Goal: Information Seeking & Learning: Learn about a topic

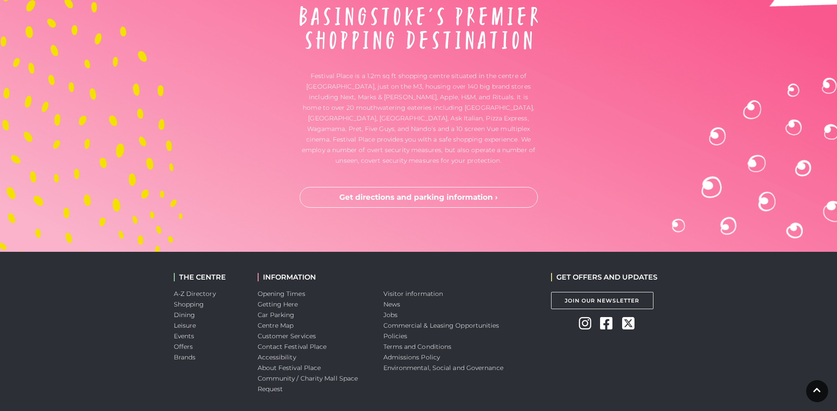
scroll to position [2312, 0]
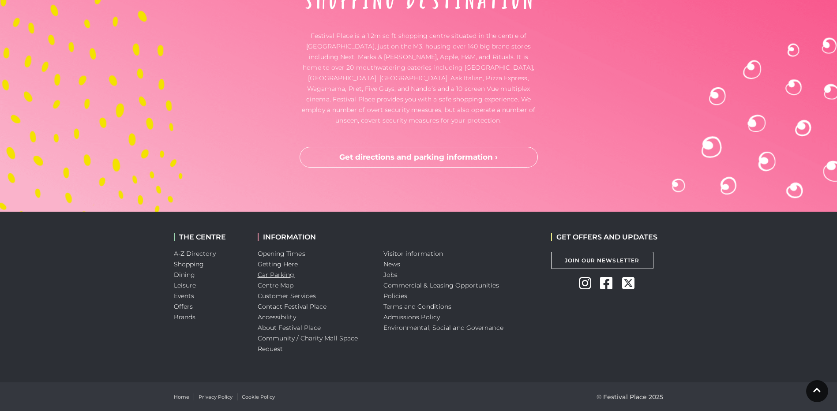
click at [288, 277] on link "Car Parking" at bounding box center [276, 275] width 37 height 8
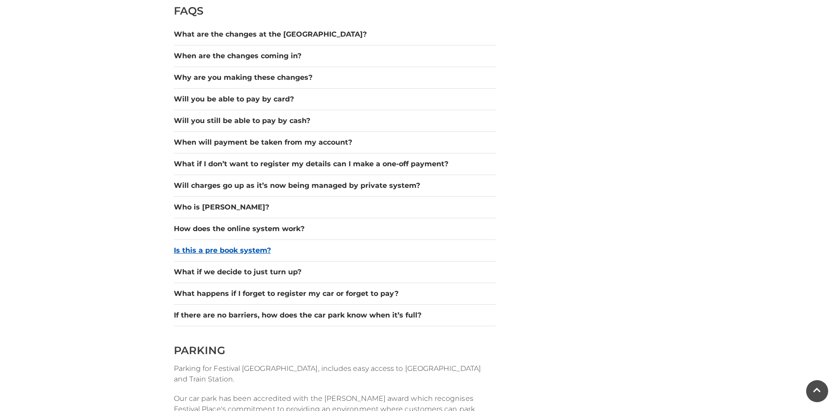
scroll to position [706, 0]
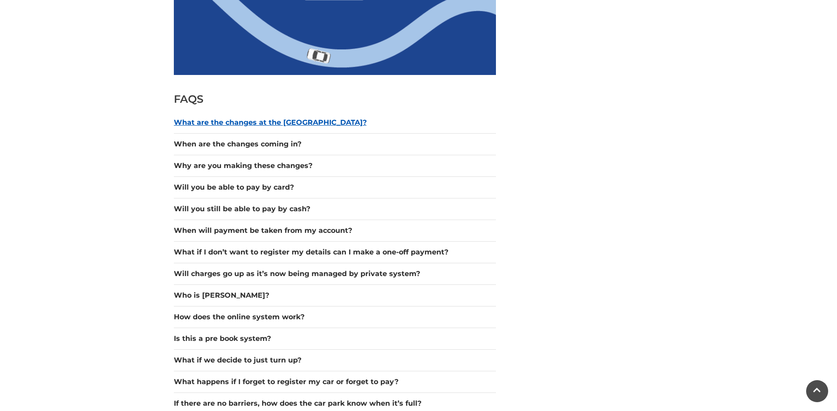
click at [307, 121] on button "What are the changes at the [GEOGRAPHIC_DATA]?" at bounding box center [335, 122] width 322 height 11
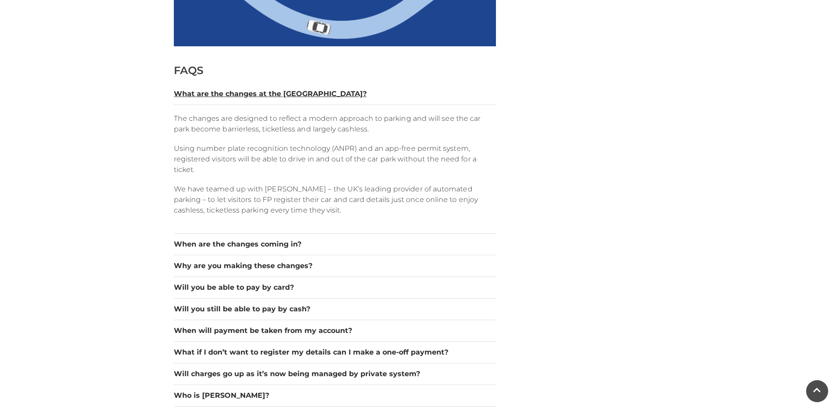
scroll to position [750, 0]
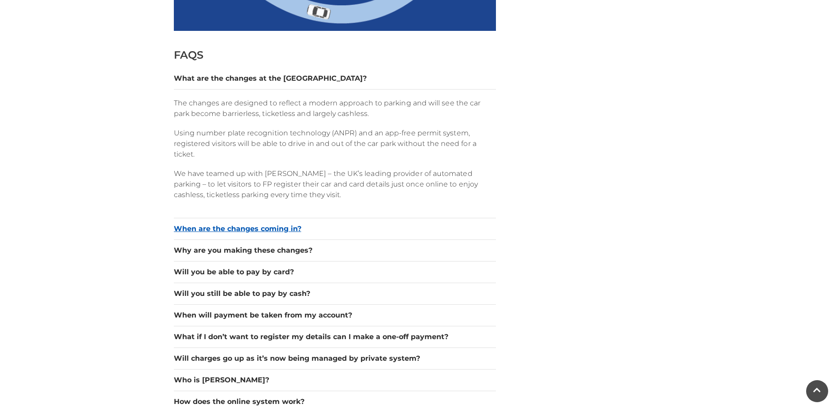
click at [246, 228] on button "When are the changes coming in?" at bounding box center [335, 229] width 322 height 11
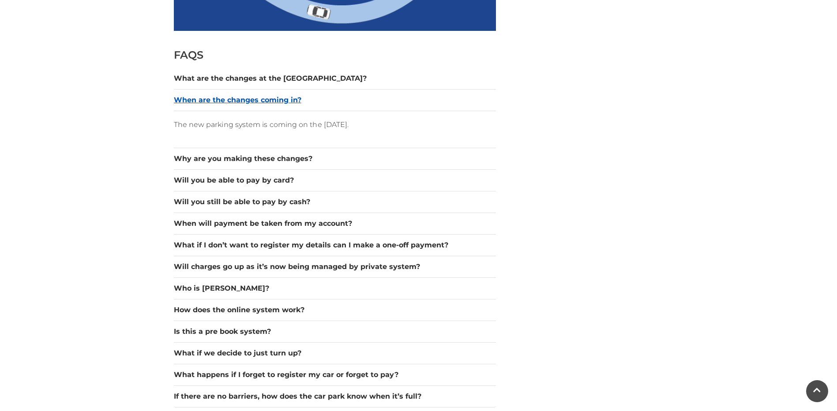
click at [292, 101] on button "When are the changes coming in?" at bounding box center [335, 100] width 322 height 11
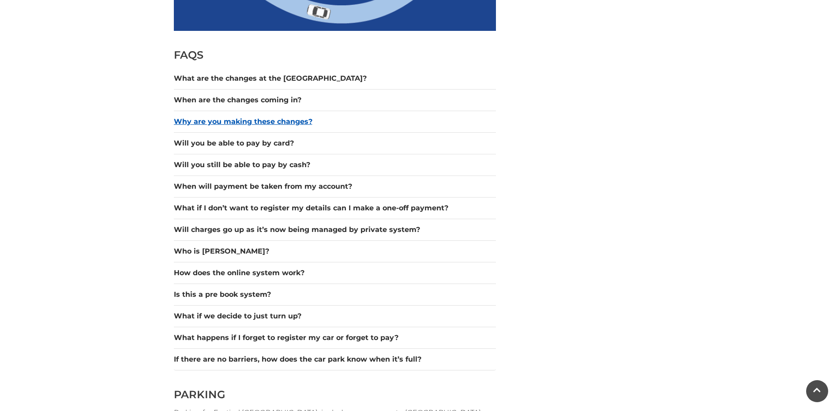
click at [292, 122] on button "Why are you making these changes?" at bounding box center [335, 121] width 322 height 11
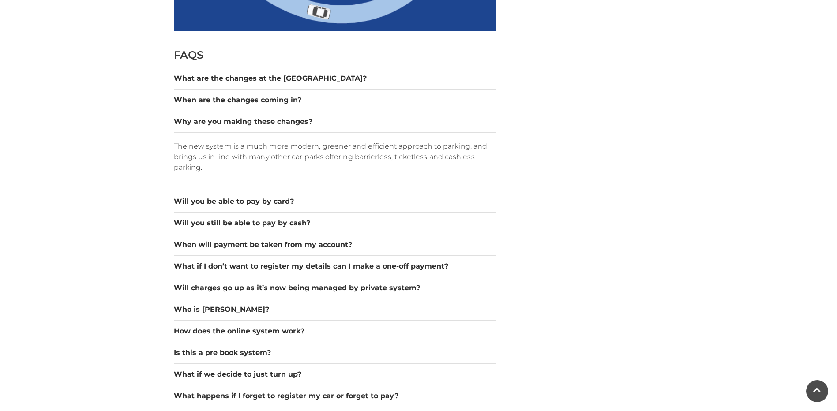
click at [287, 115] on div "Why are you making these changes?" at bounding box center [335, 122] width 322 height 22
click at [287, 121] on button "Why are you making these changes?" at bounding box center [335, 121] width 322 height 11
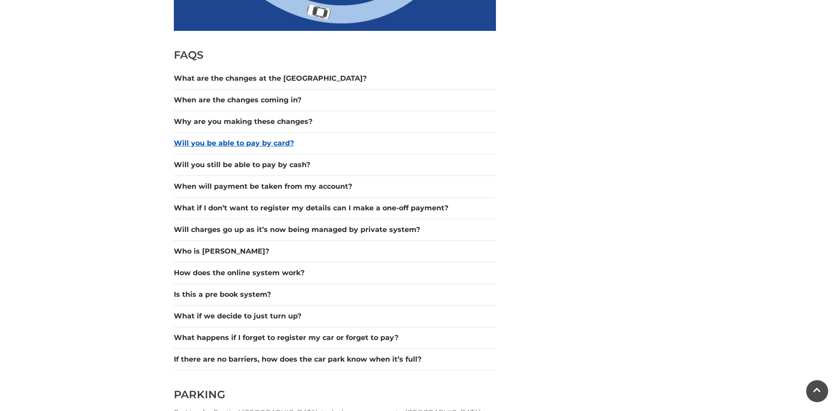
click at [259, 138] on button "Will you be able to pay by card?" at bounding box center [335, 143] width 322 height 11
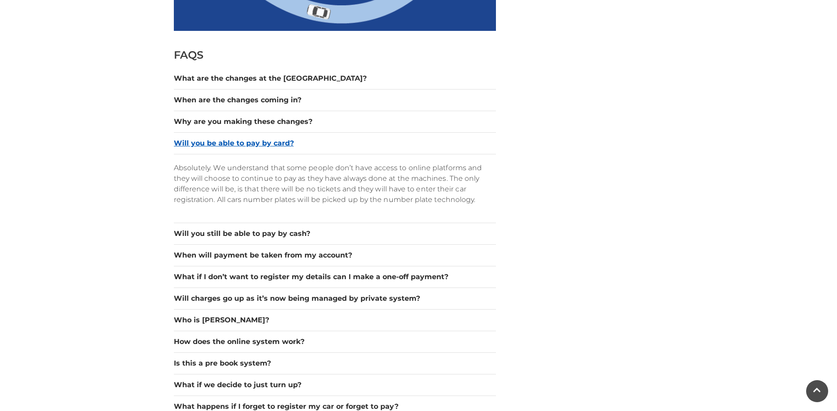
click at [259, 142] on button "Will you be able to pay by card?" at bounding box center [335, 143] width 322 height 11
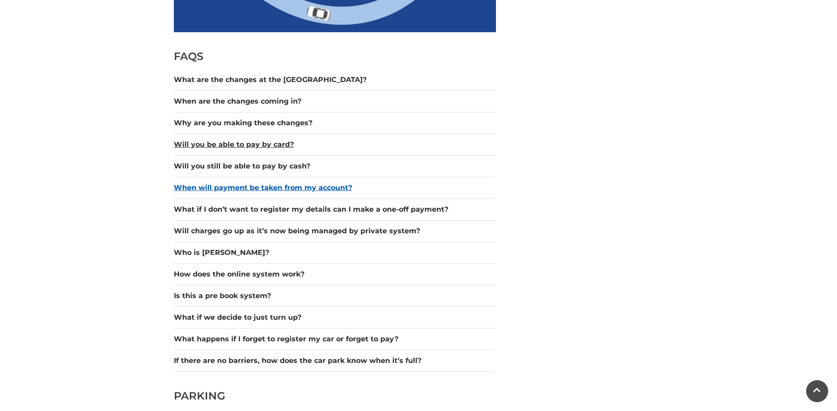
scroll to position [764, 0]
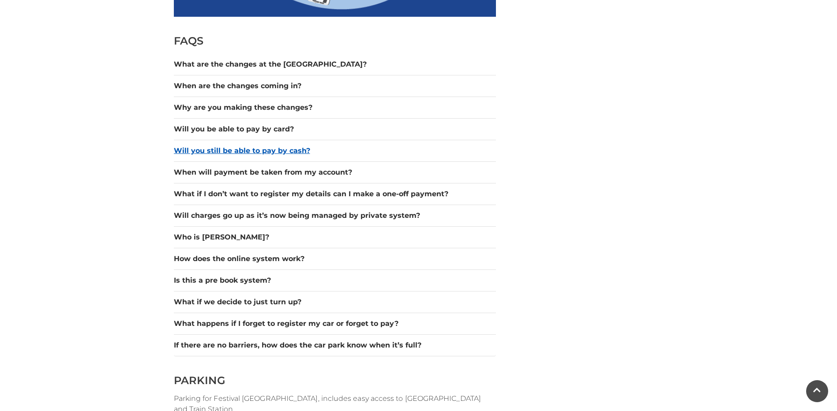
click at [298, 153] on button "Will you still be able to pay by cash?" at bounding box center [335, 151] width 322 height 11
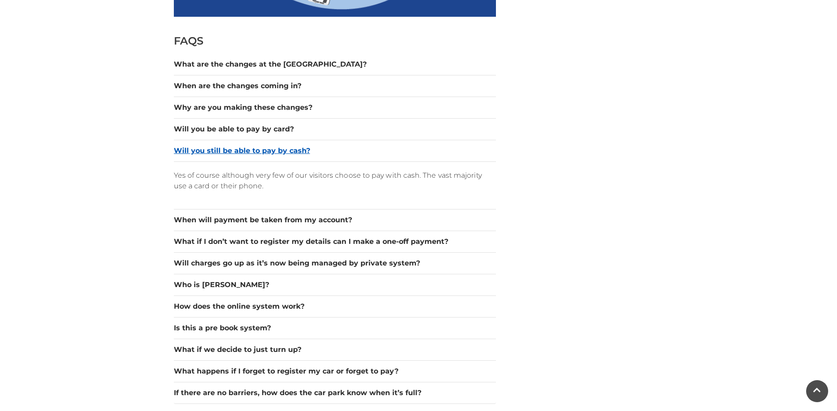
click at [289, 154] on button "Will you still be able to pay by cash?" at bounding box center [335, 151] width 322 height 11
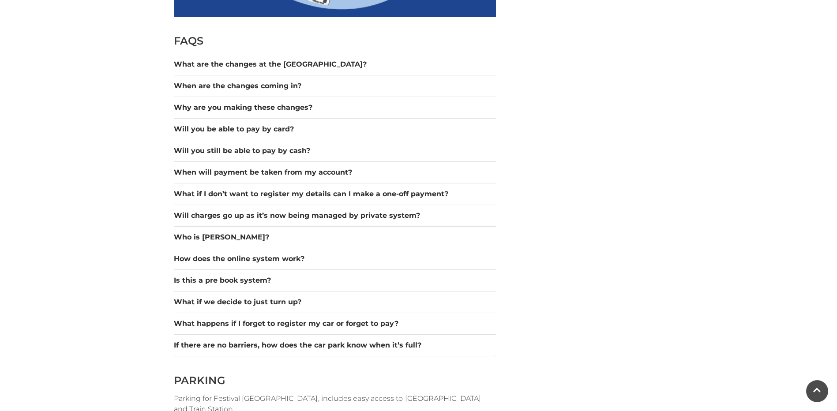
click at [305, 178] on div "When will payment be taken from my account?" at bounding box center [335, 173] width 322 height 22
click at [311, 174] on button "When will payment be taken from my account?" at bounding box center [335, 172] width 322 height 11
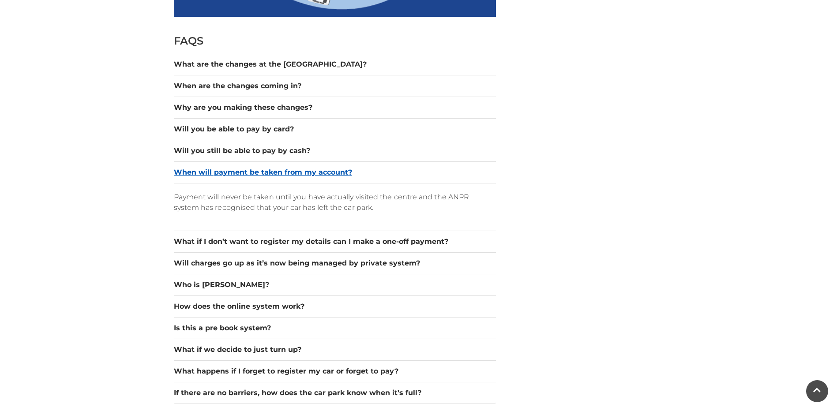
click at [317, 173] on button "When will payment be taken from my account?" at bounding box center [335, 172] width 322 height 11
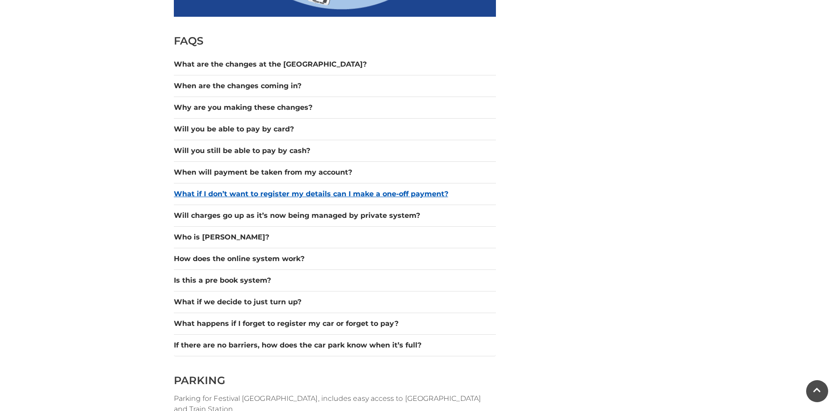
click at [398, 195] on button "What if I don’t want to register my details can I make a one-off payment?" at bounding box center [335, 194] width 322 height 11
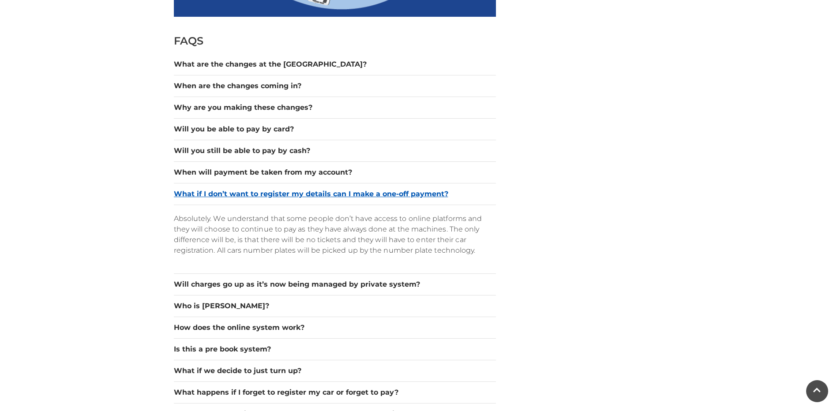
click at [397, 192] on button "What if I don’t want to register my details can I make a one-off payment?" at bounding box center [335, 194] width 322 height 11
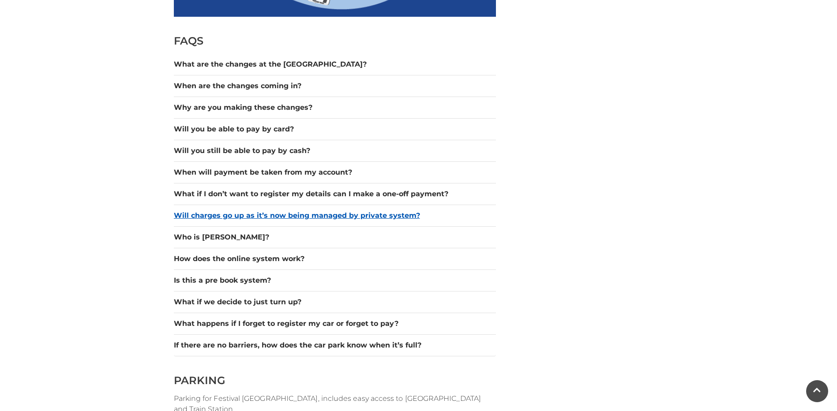
click at [278, 218] on button "Will charges go up as it’s now being managed by private system?" at bounding box center [335, 215] width 322 height 11
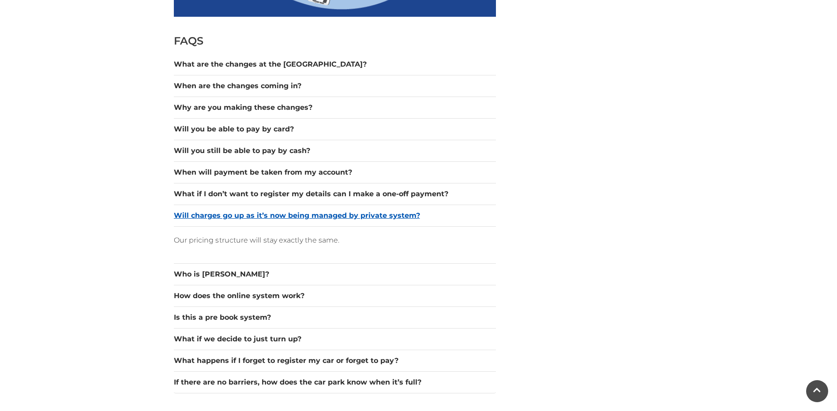
click at [335, 218] on button "Will charges go up as it’s now being managed by private system?" at bounding box center [335, 215] width 322 height 11
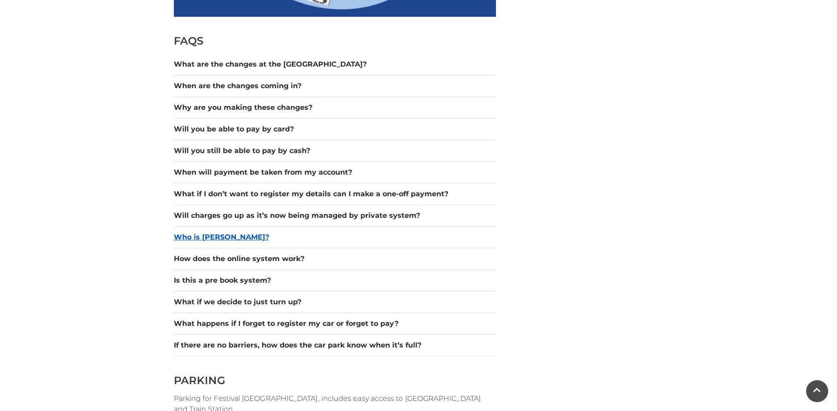
click at [198, 240] on button "Who is [PERSON_NAME]?" at bounding box center [335, 237] width 322 height 11
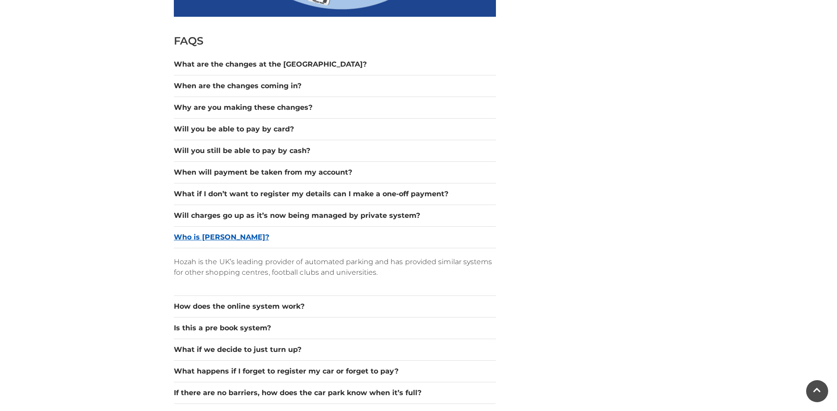
click at [209, 240] on button "Who is [PERSON_NAME]?" at bounding box center [335, 237] width 322 height 11
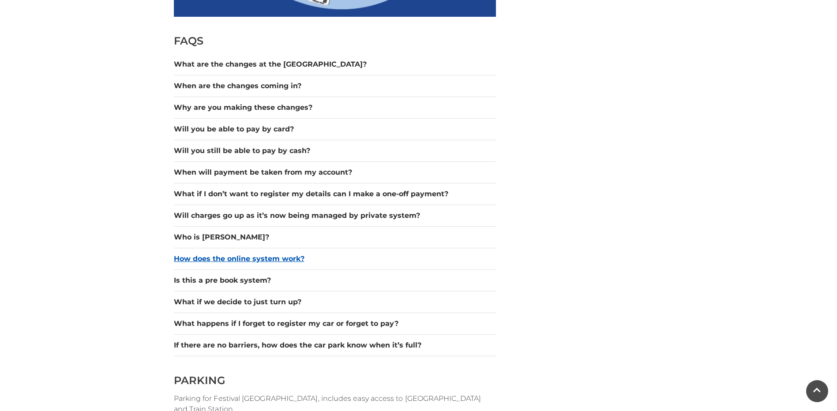
click at [254, 264] on div "How does the online system work?" at bounding box center [335, 259] width 322 height 22
click at [256, 260] on button "How does the online system work?" at bounding box center [335, 259] width 322 height 11
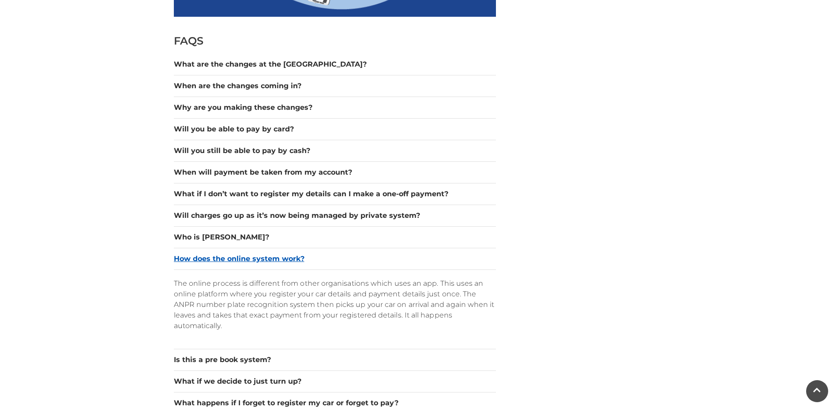
click at [264, 260] on button "How does the online system work?" at bounding box center [335, 259] width 322 height 11
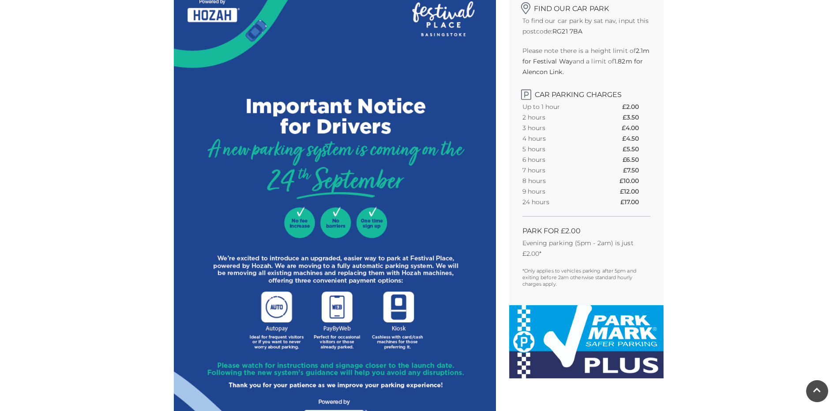
scroll to position [0, 0]
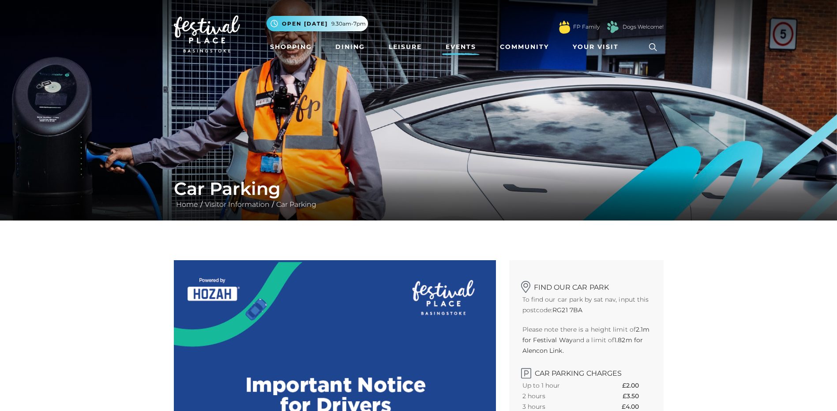
click at [463, 44] on link "Events" at bounding box center [460, 47] width 37 height 16
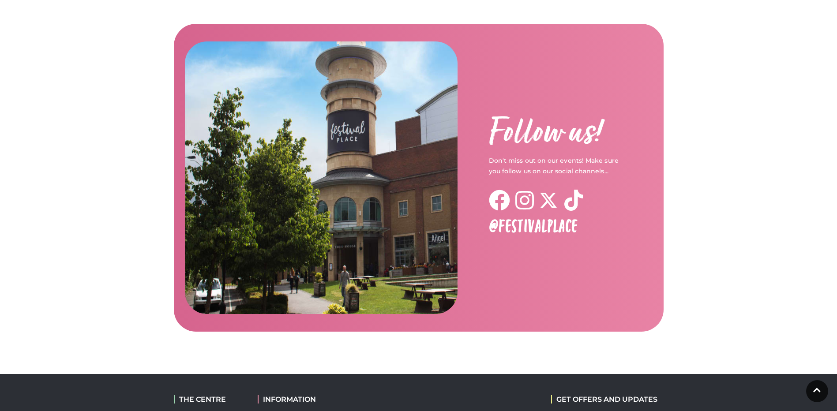
scroll to position [1405, 0]
